Goal: Information Seeking & Learning: Learn about a topic

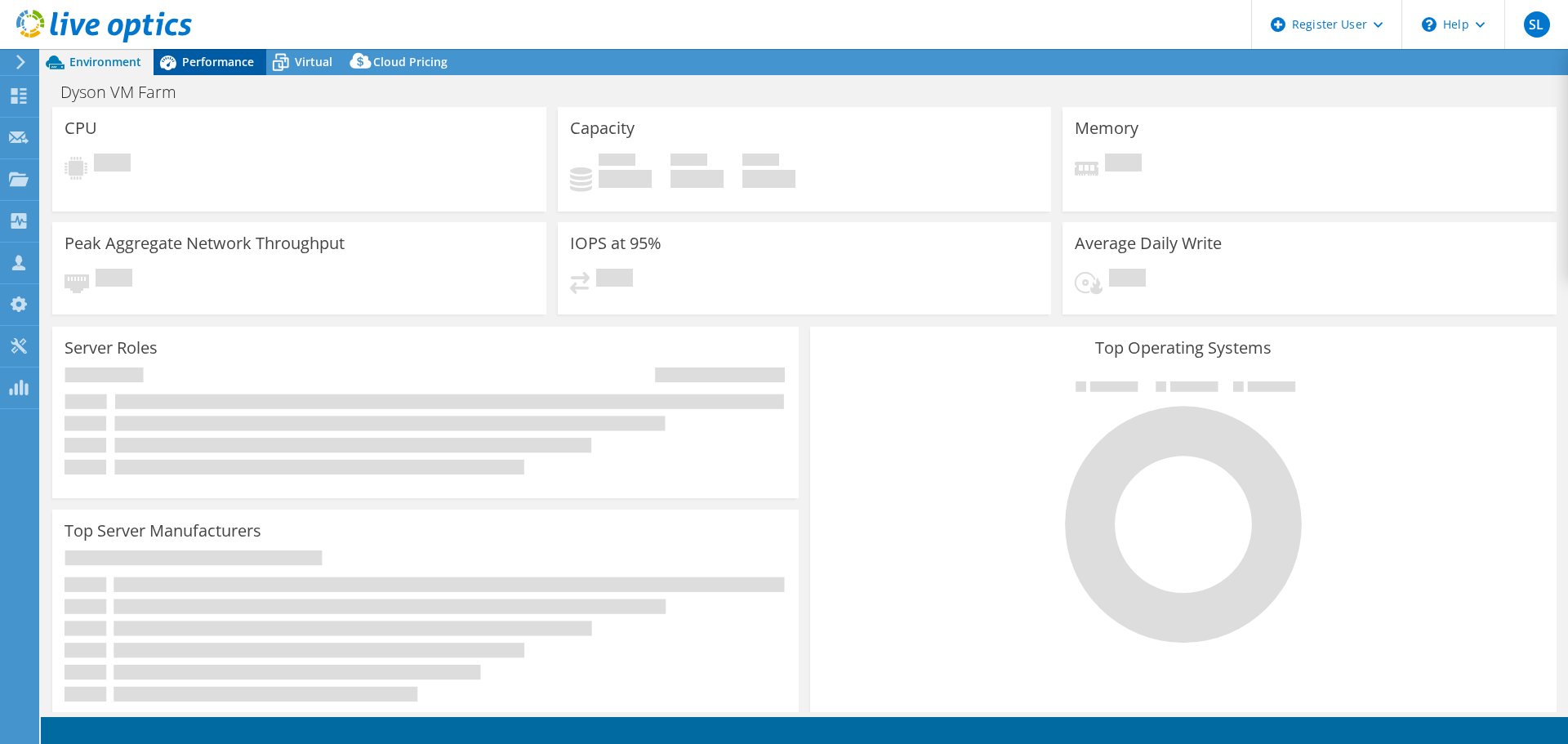
select select "[GEOGRAPHIC_DATA]"
select select "JPY"
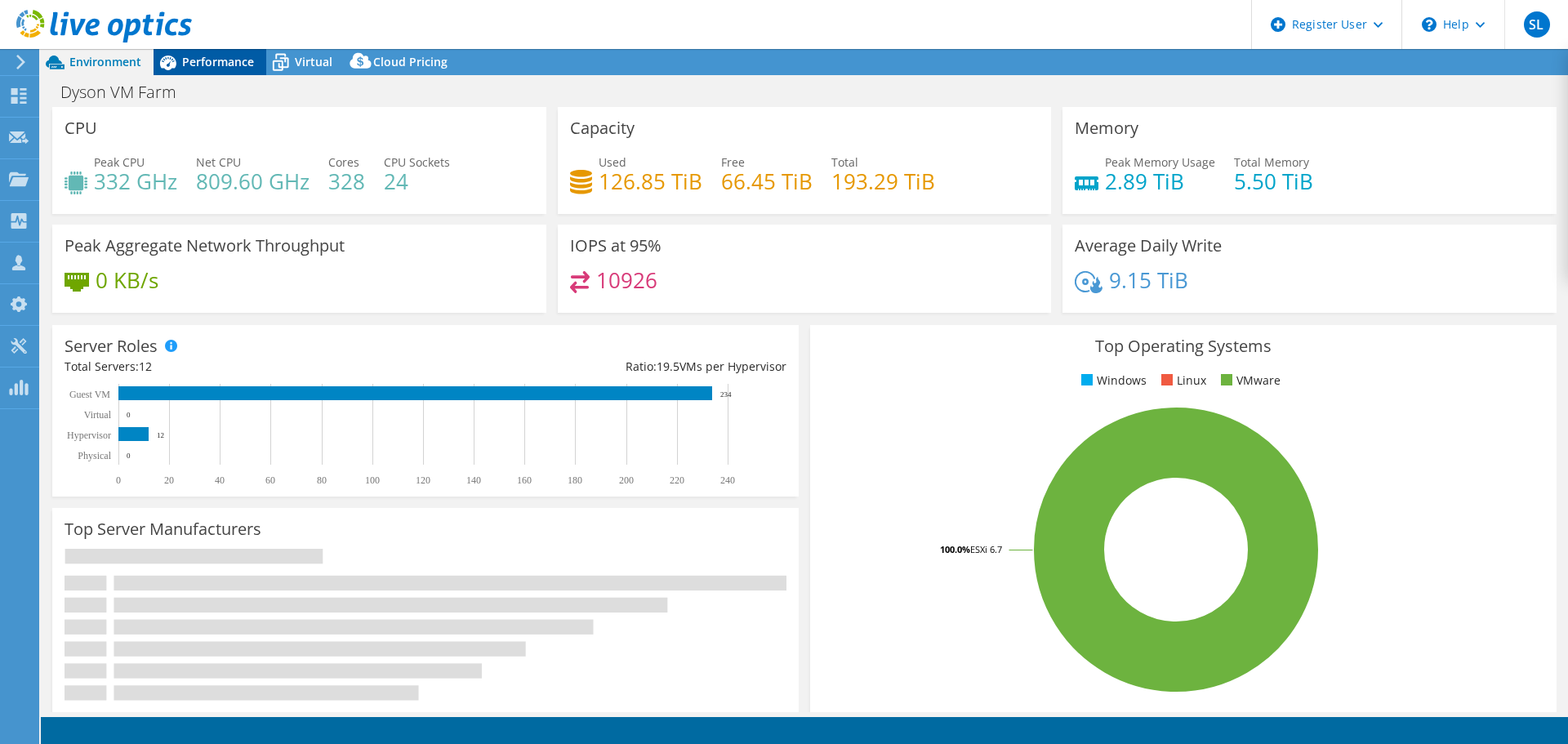
click at [217, 68] on span "Performance" at bounding box center [217, 62] width 71 height 16
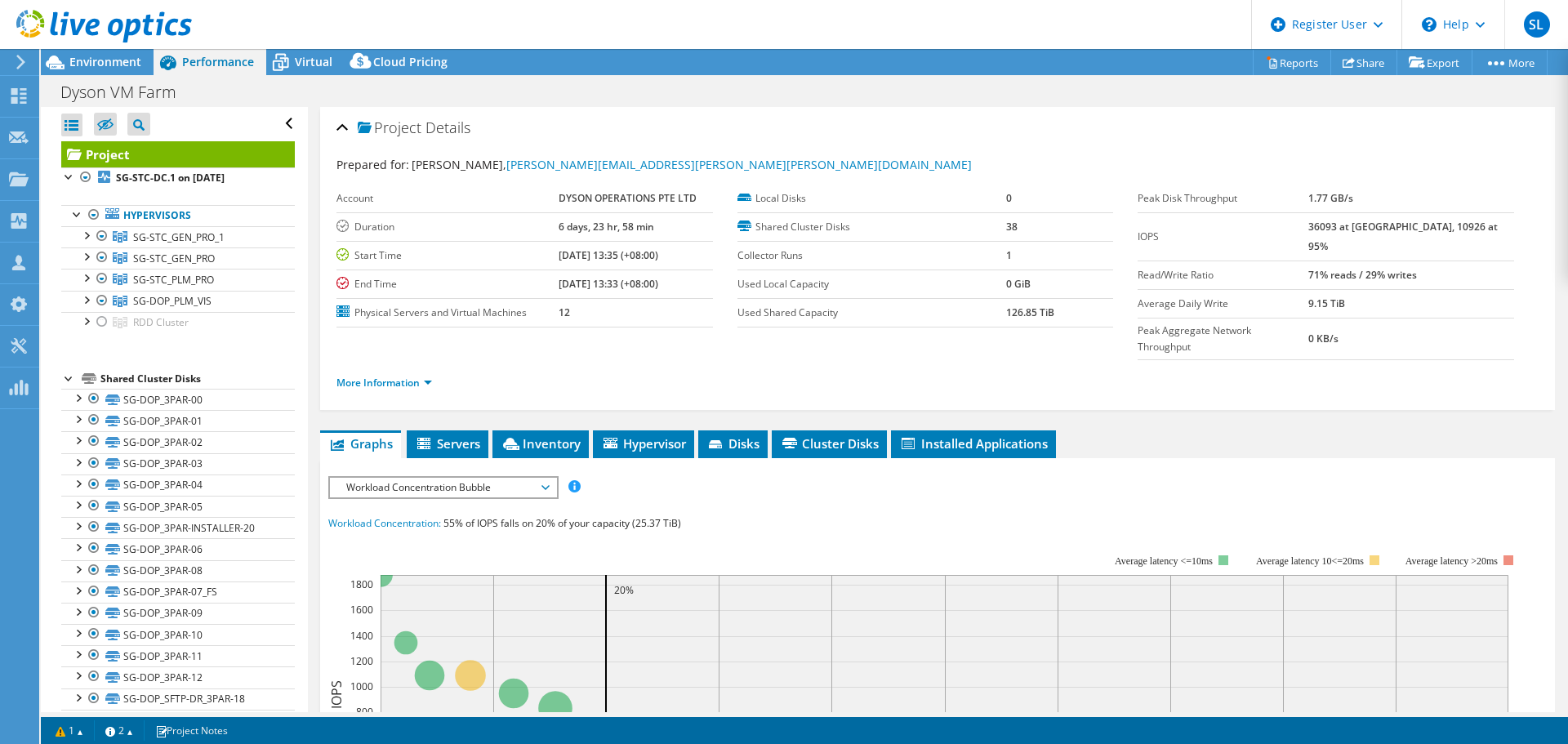
click at [420, 361] on div "More Information" at bounding box center [936, 383] width 1202 height 46
click at [393, 374] on li "More Information" at bounding box center [389, 383] width 106 height 18
click at [405, 376] on link "More Information" at bounding box center [384, 383] width 96 height 14
